Goal: Task Accomplishment & Management: Use online tool/utility

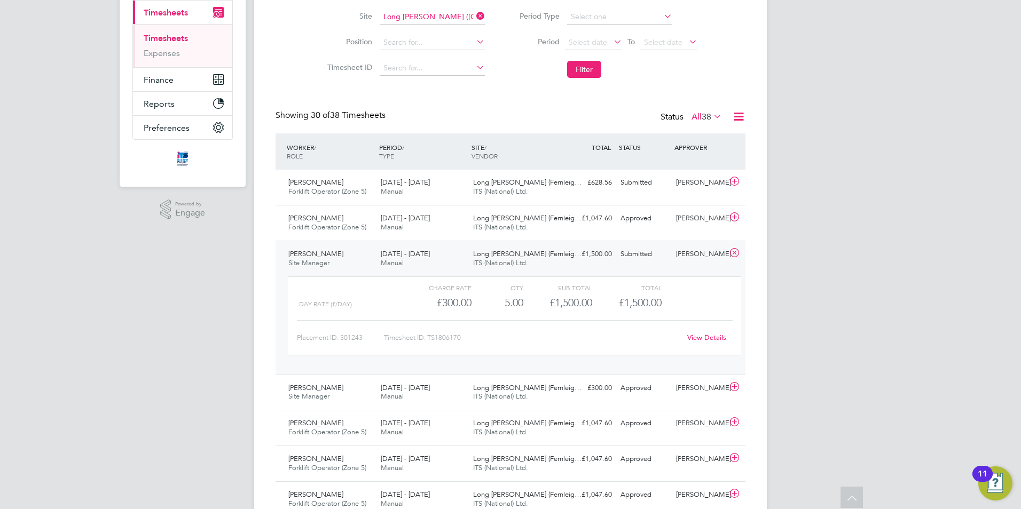
scroll to position [5, 5]
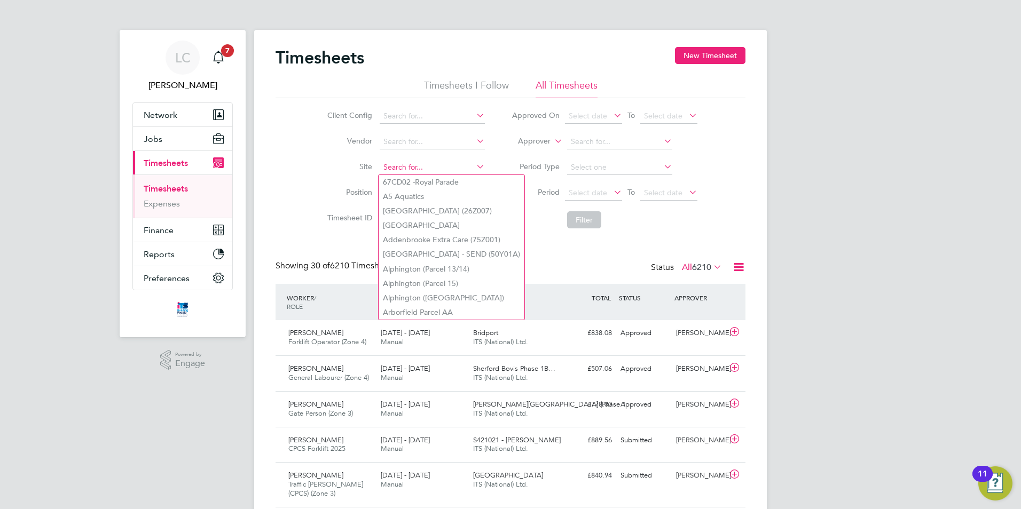
click at [395, 162] on input at bounding box center [432, 167] width 105 height 15
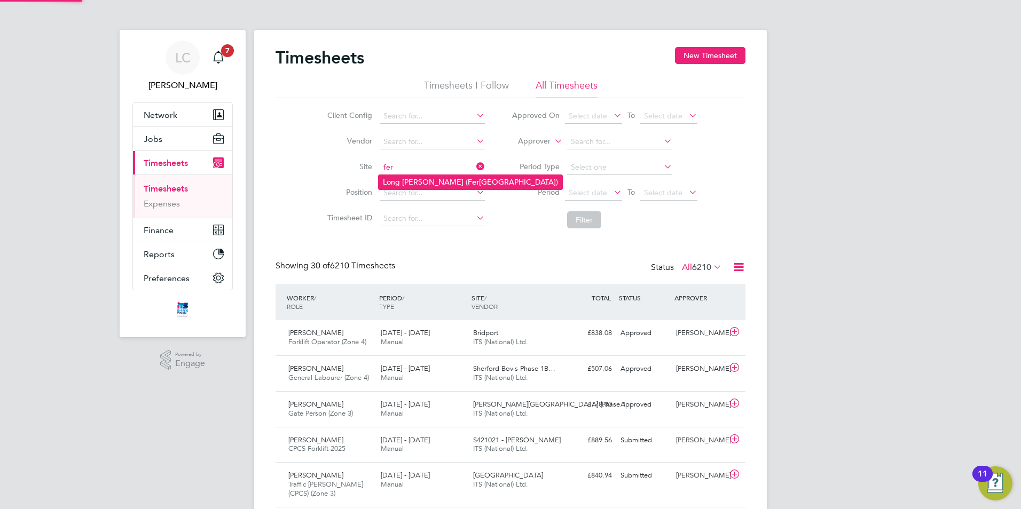
click at [412, 180] on li "Long Marston ( Fer nleigh Park)" at bounding box center [470, 182] width 184 height 14
type input "Long [PERSON_NAME] ([GEOGRAPHIC_DATA])"
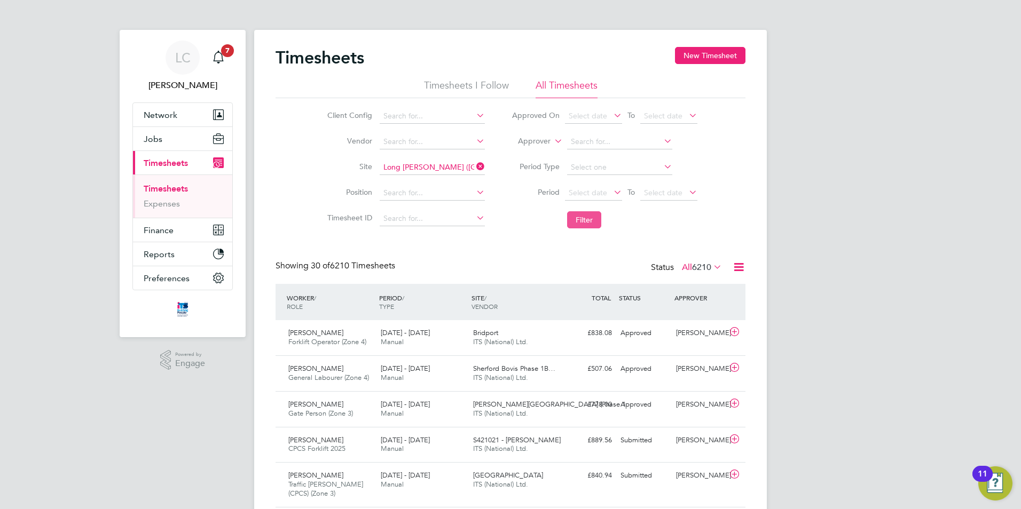
click at [595, 221] on button "Filter" at bounding box center [584, 219] width 34 height 17
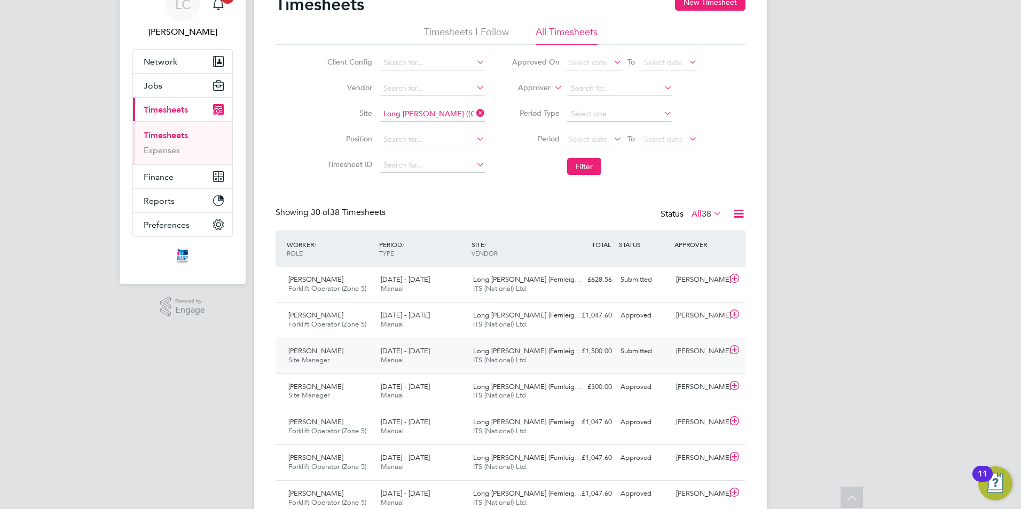
click at [735, 351] on icon at bounding box center [734, 350] width 13 height 9
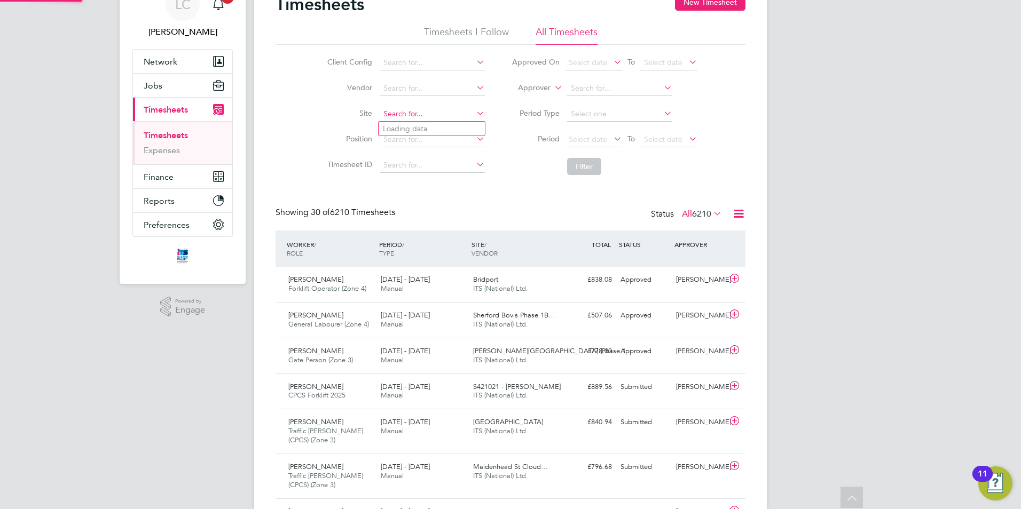
click at [417, 112] on input at bounding box center [432, 114] width 105 height 15
click at [428, 127] on li "Long [PERSON_NAME] ( [PERSON_NAME][GEOGRAPHIC_DATA])" at bounding box center [464, 129] width 172 height 14
type input "Long [PERSON_NAME] ([GEOGRAPHIC_DATA])"
click at [583, 161] on button "Filter" at bounding box center [584, 166] width 34 height 17
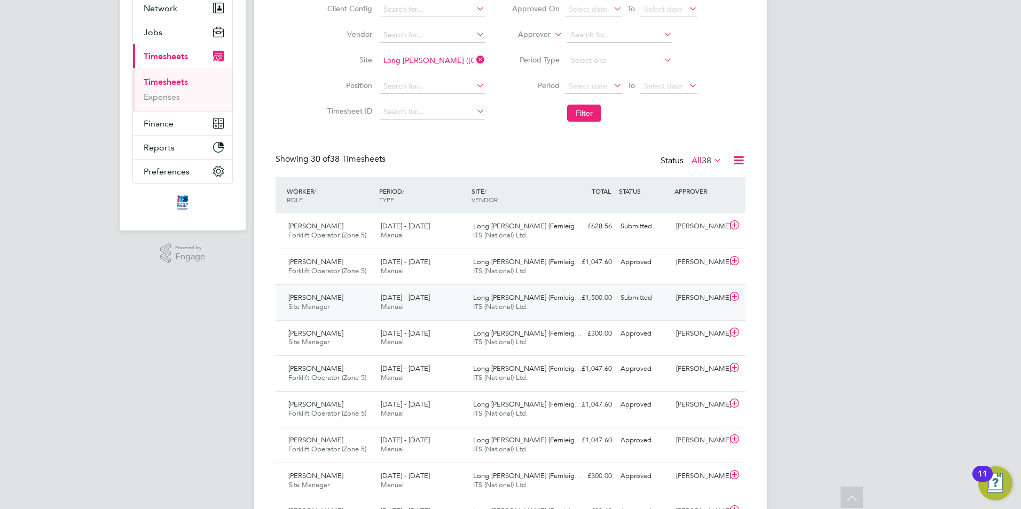
click at [735, 295] on icon at bounding box center [734, 297] width 13 height 9
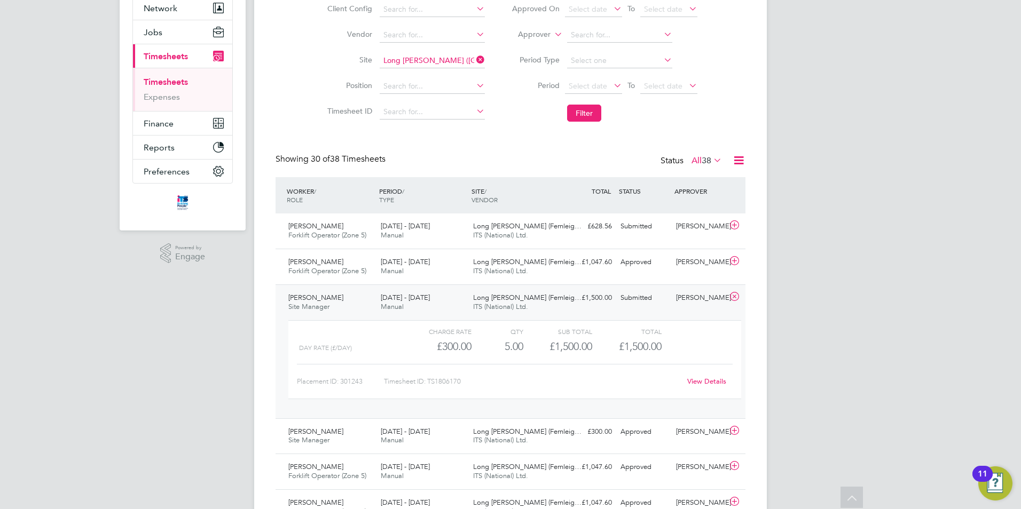
click at [717, 384] on link "View Details" at bounding box center [706, 381] width 39 height 9
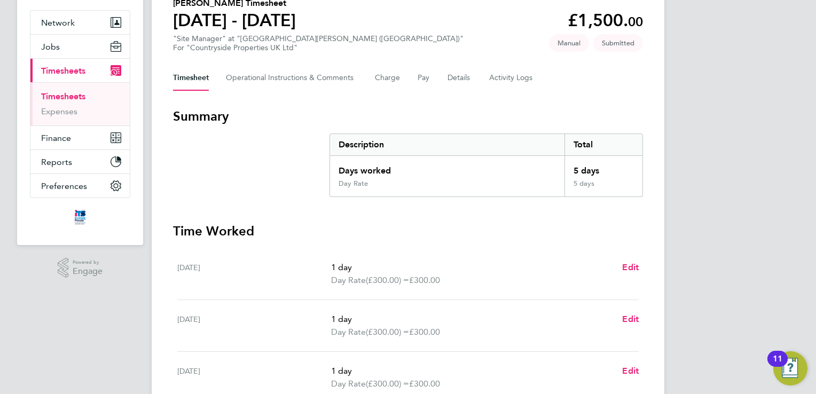
scroll to position [2, 0]
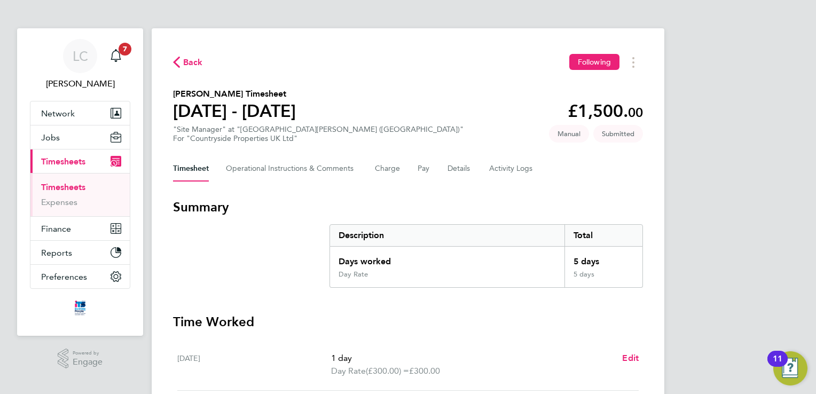
click at [201, 66] on span "Back" at bounding box center [193, 62] width 20 height 13
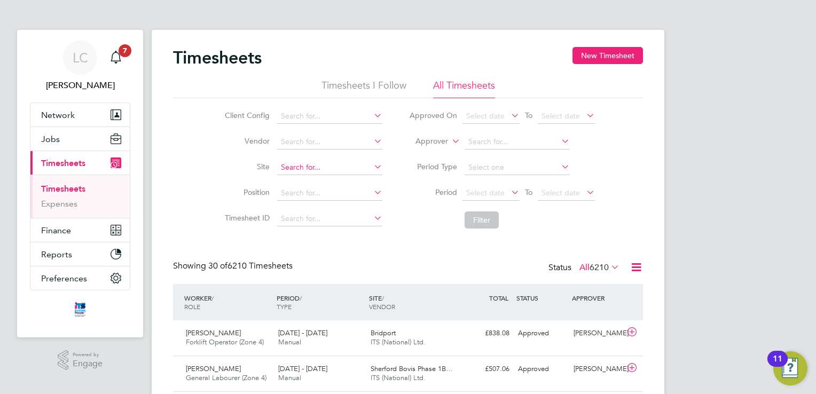
click at [304, 161] on input at bounding box center [329, 167] width 105 height 15
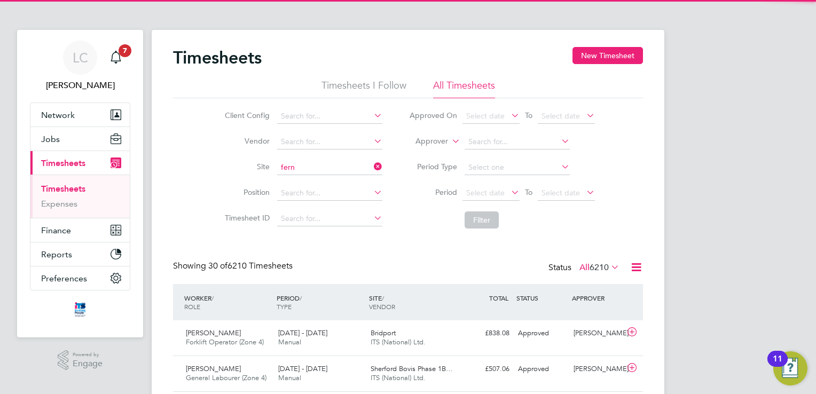
click at [313, 183] on li "Long [PERSON_NAME] ( [PERSON_NAME][GEOGRAPHIC_DATA])" at bounding box center [362, 182] width 172 height 14
type input "Long [PERSON_NAME] ([GEOGRAPHIC_DATA])"
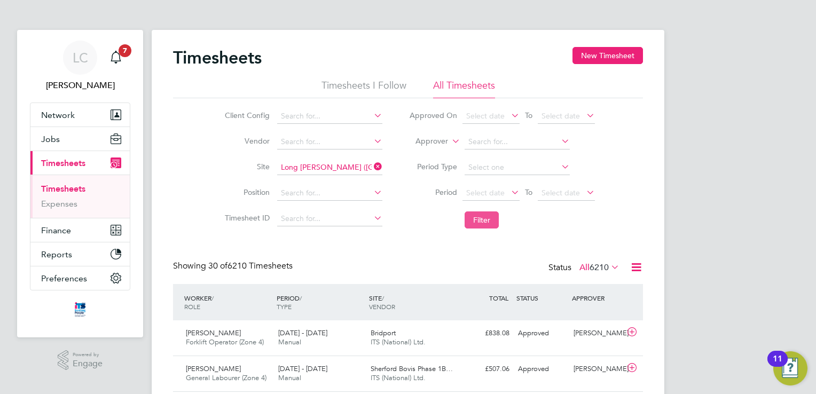
click at [480, 225] on button "Filter" at bounding box center [481, 219] width 34 height 17
